Goal: Transaction & Acquisition: Purchase product/service

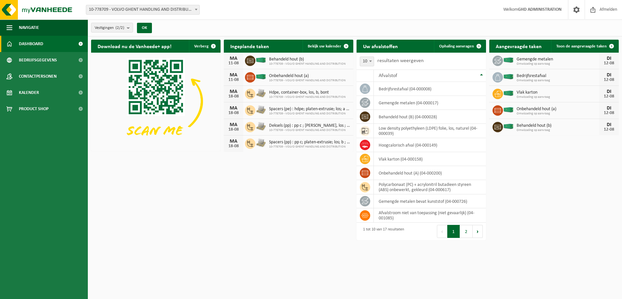
click at [214, 199] on div "Download nu de Vanheede+ app! Verberg Ingeplande taken Bekijk uw kalender [DATE…" at bounding box center [354, 129] width 531 height 186
click at [33, 108] on span "Product Shop" at bounding box center [34, 109] width 30 height 16
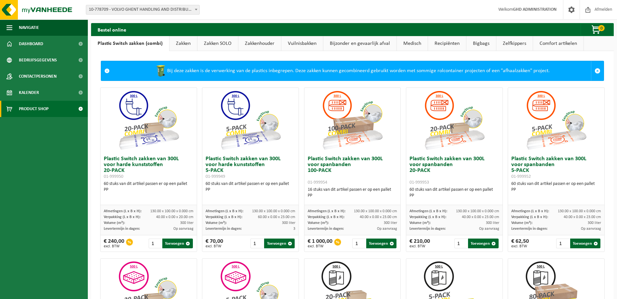
click at [222, 44] on link "Zakken SOLO" at bounding box center [217, 43] width 41 height 15
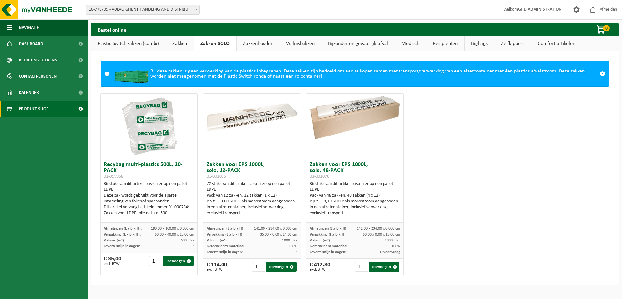
click at [507, 165] on div "Recybag multi-plastics 500L, 20-PACK 01-999958 36 stuks van dit artikel passen …" at bounding box center [355, 184] width 514 height 189
click at [451, 148] on div "Recybag multi-plastics 500L, 20-PACK 01-999958 36 stuks van dit artikel passen …" at bounding box center [355, 184] width 514 height 189
click at [179, 43] on link "Zakken" at bounding box center [180, 43] width 28 height 15
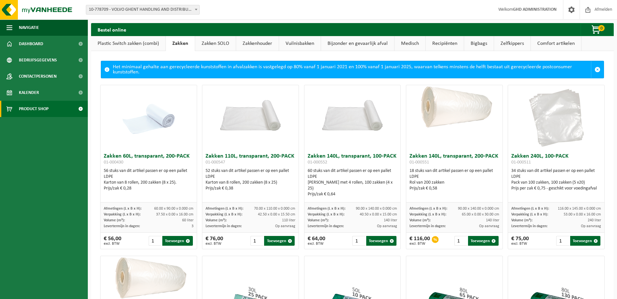
click at [211, 44] on link "Zakken SOLO" at bounding box center [215, 43] width 41 height 15
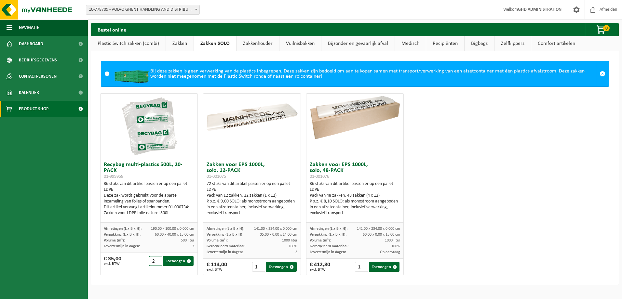
click at [157, 259] on input "2" at bounding box center [155, 261] width 13 height 10
click at [157, 259] on input "3" at bounding box center [155, 261] width 13 height 10
click at [157, 259] on input "4" at bounding box center [155, 261] width 13 height 10
click at [157, 259] on input "5" at bounding box center [155, 261] width 13 height 10
click at [157, 259] on input "6" at bounding box center [155, 261] width 13 height 10
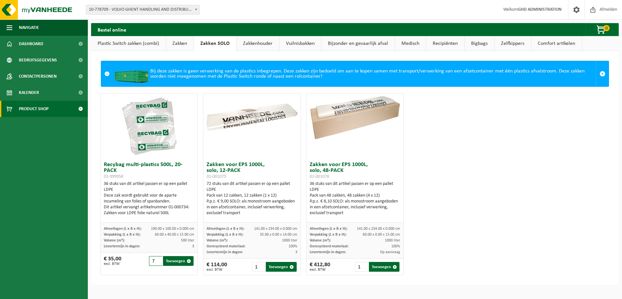
click at [157, 259] on input "7" at bounding box center [155, 261] width 13 height 10
click at [157, 259] on input "8" at bounding box center [155, 261] width 13 height 10
click at [169, 262] on button "Toevoegen" at bounding box center [178, 261] width 31 height 10
type input "1"
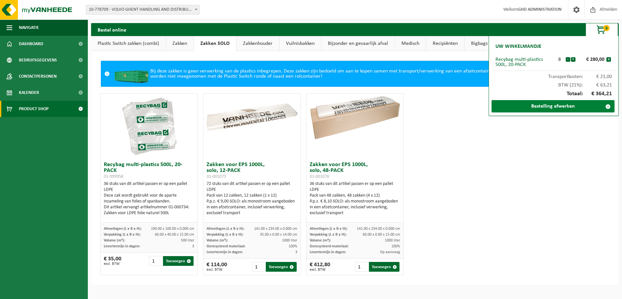
click at [564, 107] on link "Bestelling afwerken" at bounding box center [552, 106] width 123 height 12
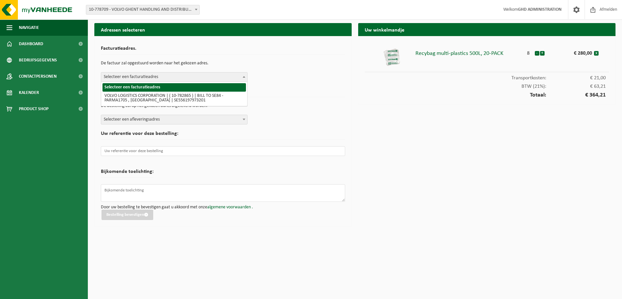
click at [245, 75] on span at bounding box center [244, 77] width 7 height 8
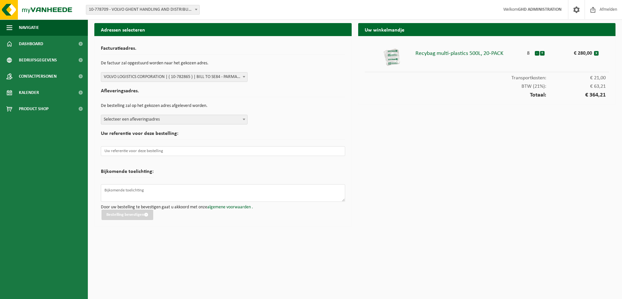
click at [306, 100] on p "De bestelling zal op het gekozen adres afgeleverd worden." at bounding box center [223, 105] width 244 height 11
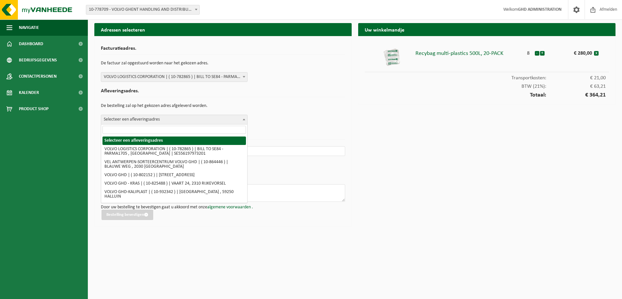
click at [241, 119] on span at bounding box center [244, 119] width 7 height 8
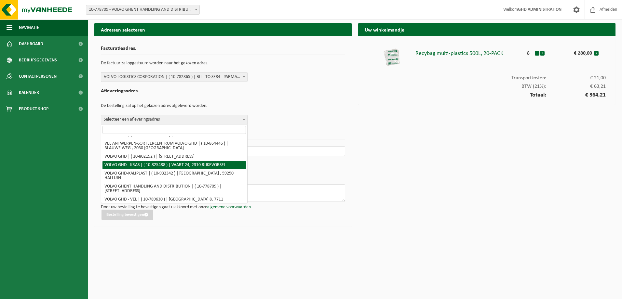
scroll to position [25, 0]
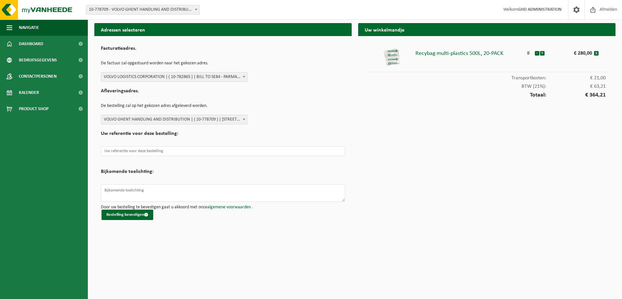
click at [188, 171] on div "Bijkomende toelichting:" at bounding box center [223, 173] width 244 height 15
click at [167, 152] on input "text" at bounding box center [223, 151] width 244 height 10
click at [136, 213] on button "Bestelling bevestigen" at bounding box center [127, 215] width 52 height 10
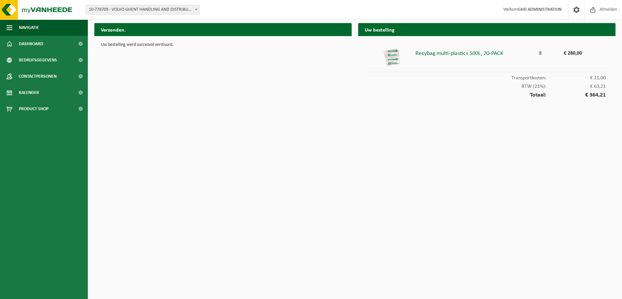
drag, startPoint x: 207, startPoint y: 169, endPoint x: 366, endPoint y: 104, distance: 171.7
click at [211, 168] on html "Vestiging: 10-778709 - VOLVO GHENT HANDLING AND DISTRIBUTION - DESTELDONK 10-78…" at bounding box center [311, 149] width 622 height 299
